Goal: Task Accomplishment & Management: Complete application form

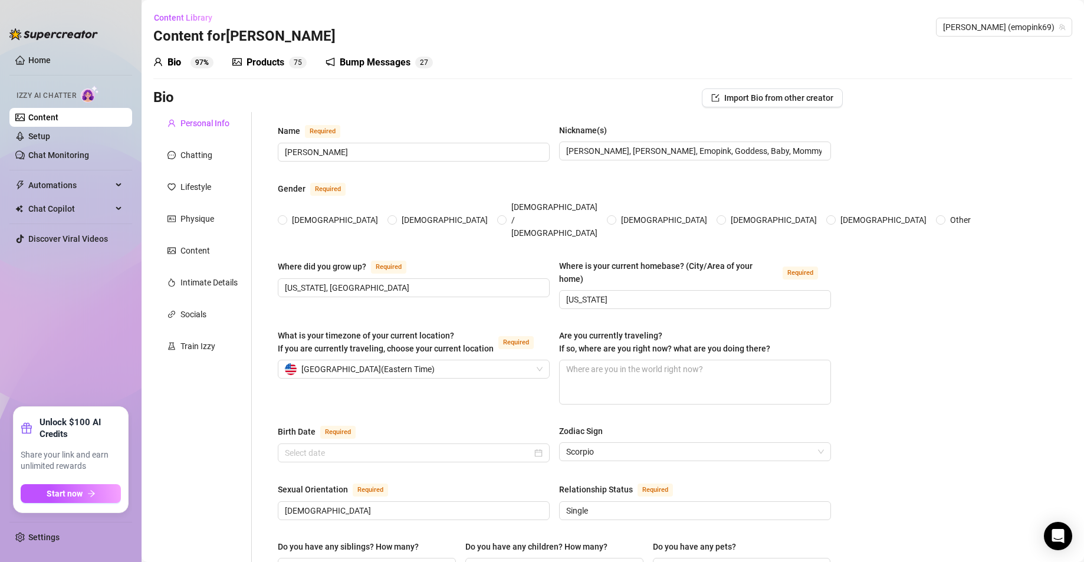
radio input "true"
type input "[DATE]"
drag, startPoint x: 968, startPoint y: 179, endPoint x: 898, endPoint y: 180, distance: 69.6
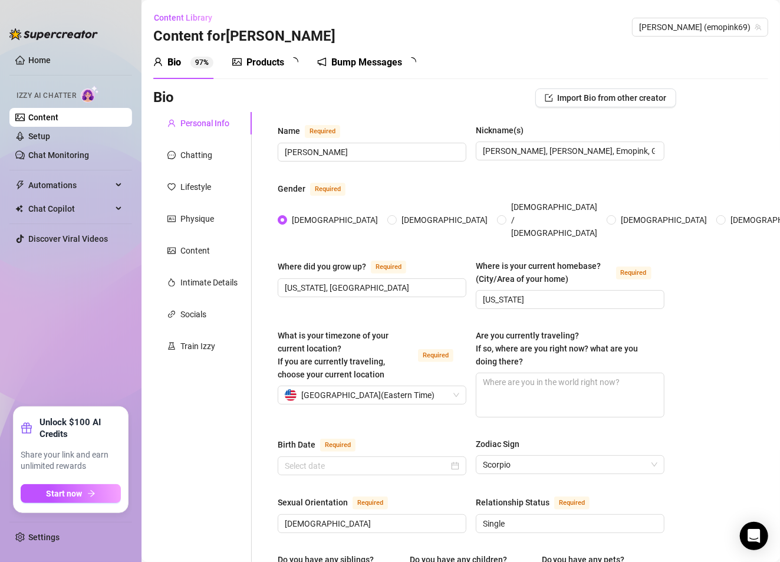
radio input "true"
type input "[DATE]"
click at [465, 109] on div "Bio Import Bio from other creator" at bounding box center [414, 100] width 523 height 24
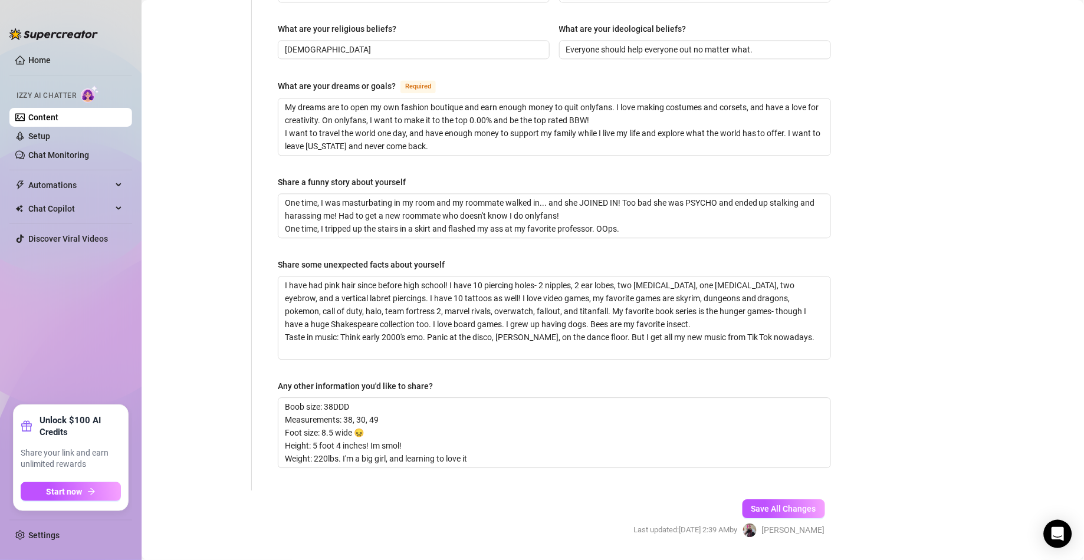
scroll to position [689, 0]
click at [388, 436] on textarea "Boob size: 38DDD Measurements: 38, 30, 49 Foot size: 8.5 wide 😖 Height: 5 foot …" at bounding box center [554, 431] width 552 height 70
